Goal: Task Accomplishment & Management: Use online tool/utility

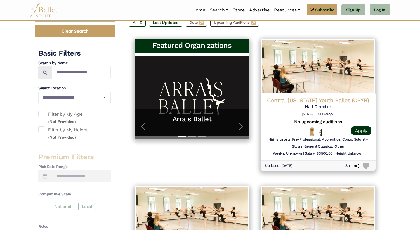
scroll to position [110, 0]
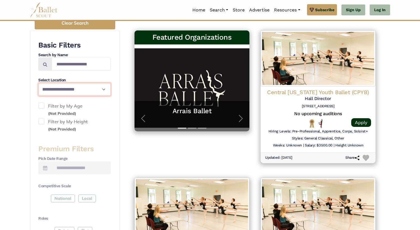
click at [85, 88] on select "**********" at bounding box center [74, 89] width 72 height 13
click at [42, 104] on span at bounding box center [41, 106] width 6 height 6
click at [42, 120] on span at bounding box center [41, 121] width 6 height 6
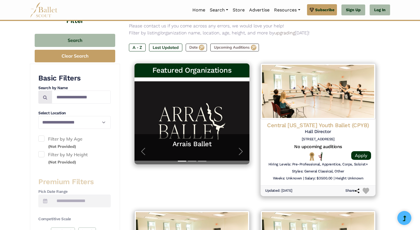
scroll to position [73, 0]
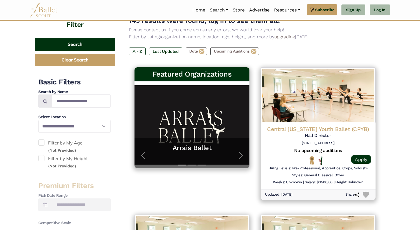
click at [92, 39] on button "Search" at bounding box center [75, 44] width 81 height 13
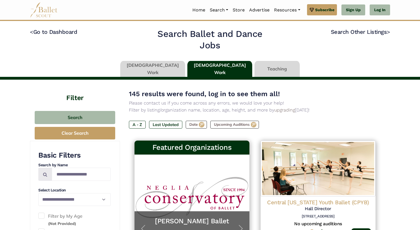
click at [175, 64] on link at bounding box center [152, 69] width 65 height 16
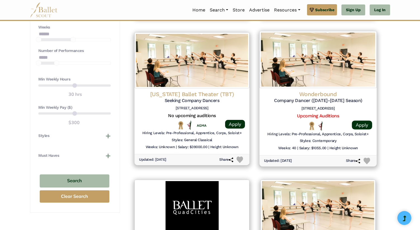
scroll to position [401, 0]
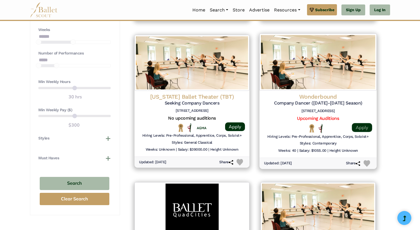
click at [364, 124] on link "Apply" at bounding box center [362, 127] width 20 height 9
